Goal: Complete application form

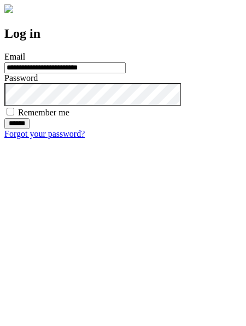
type input "**********"
click at [30, 129] on input "******" at bounding box center [16, 123] width 25 height 11
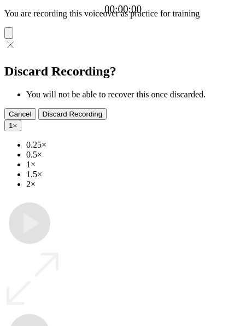
type input "**********"
